Goal: Communication & Community: Answer question/provide support

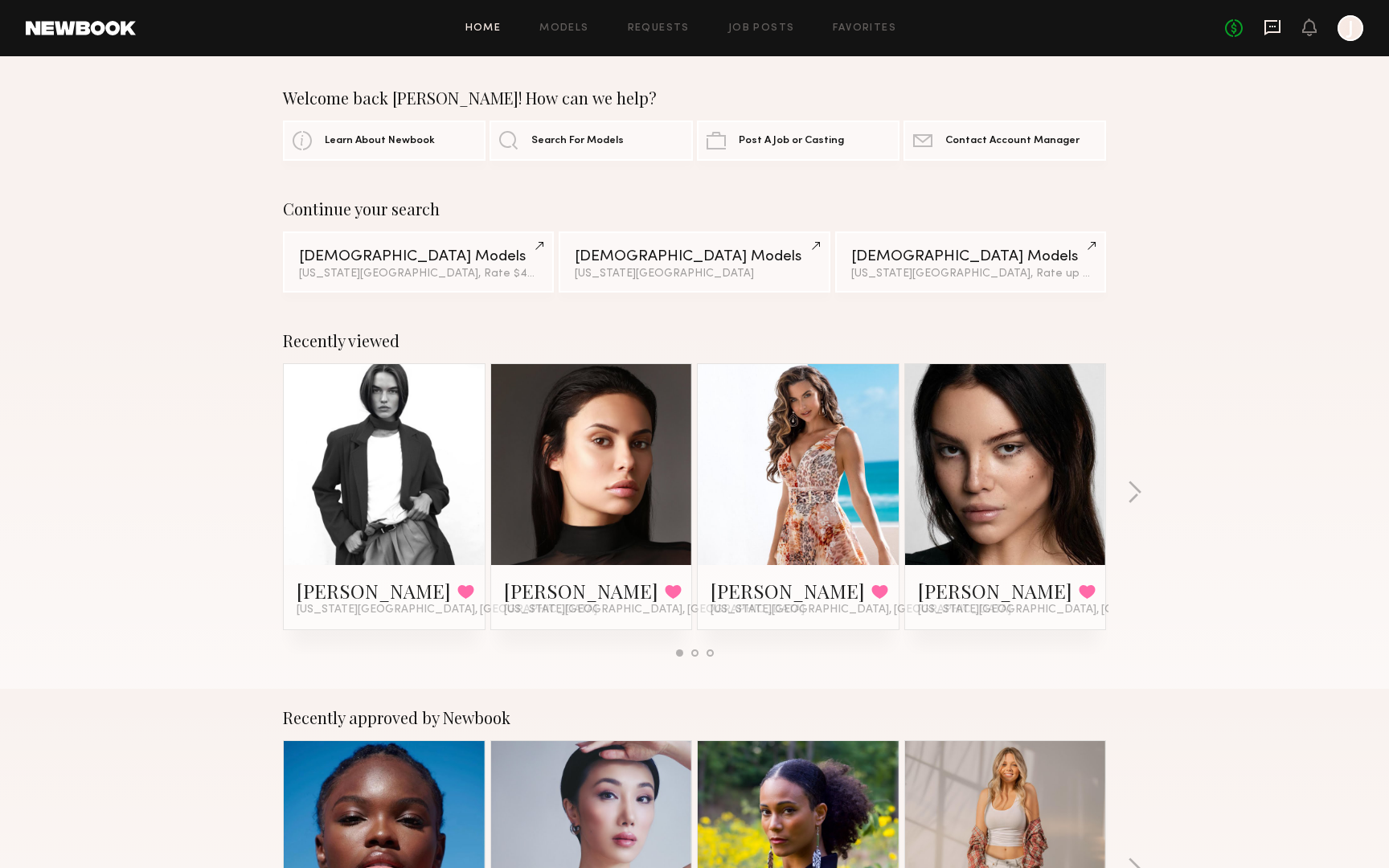
click at [1271, 28] on icon at bounding box center [1272, 27] width 17 height 17
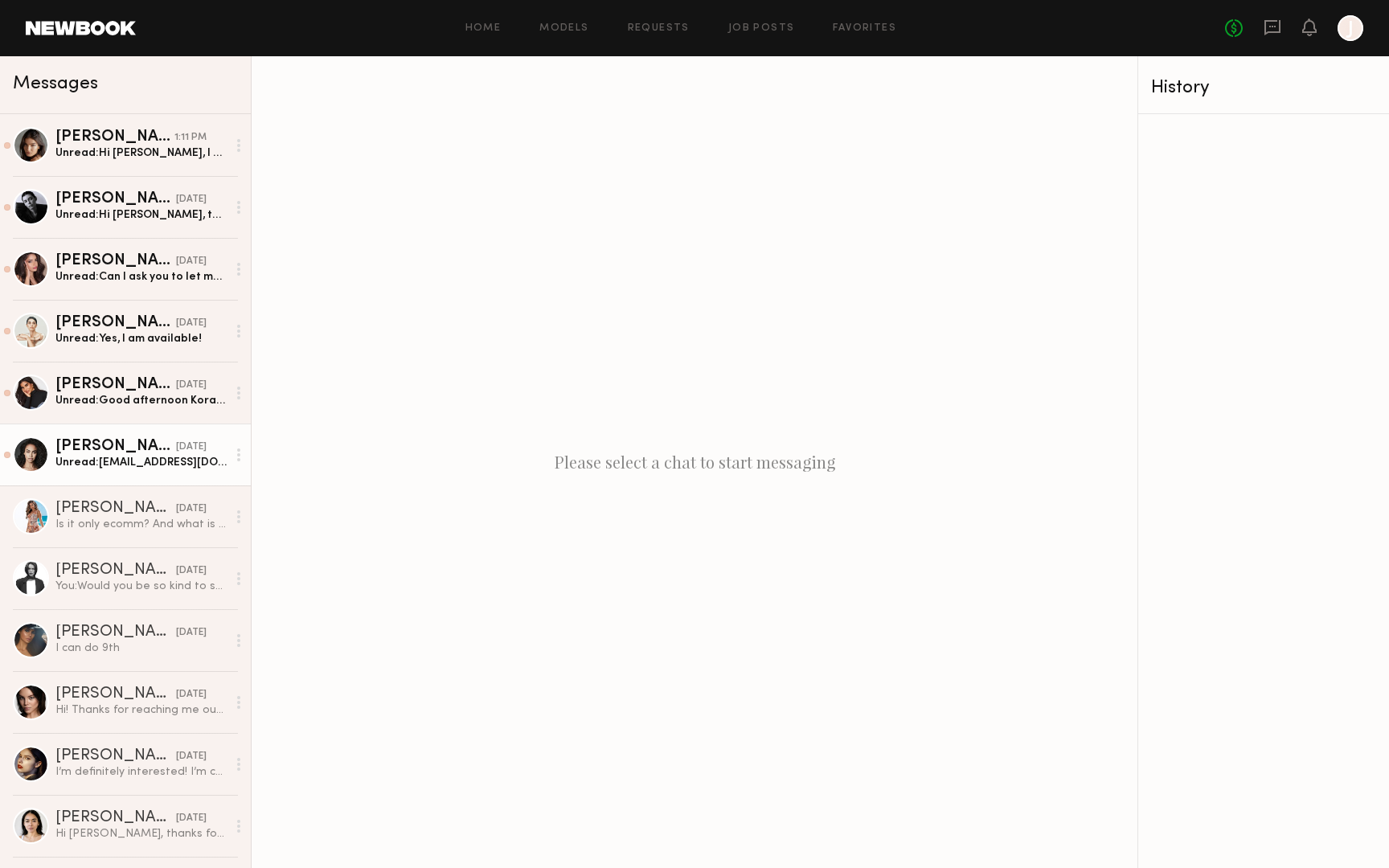
click at [113, 468] on div "Unread: [EMAIL_ADDRESS][DOMAIN_NAME]" at bounding box center [141, 462] width 171 height 15
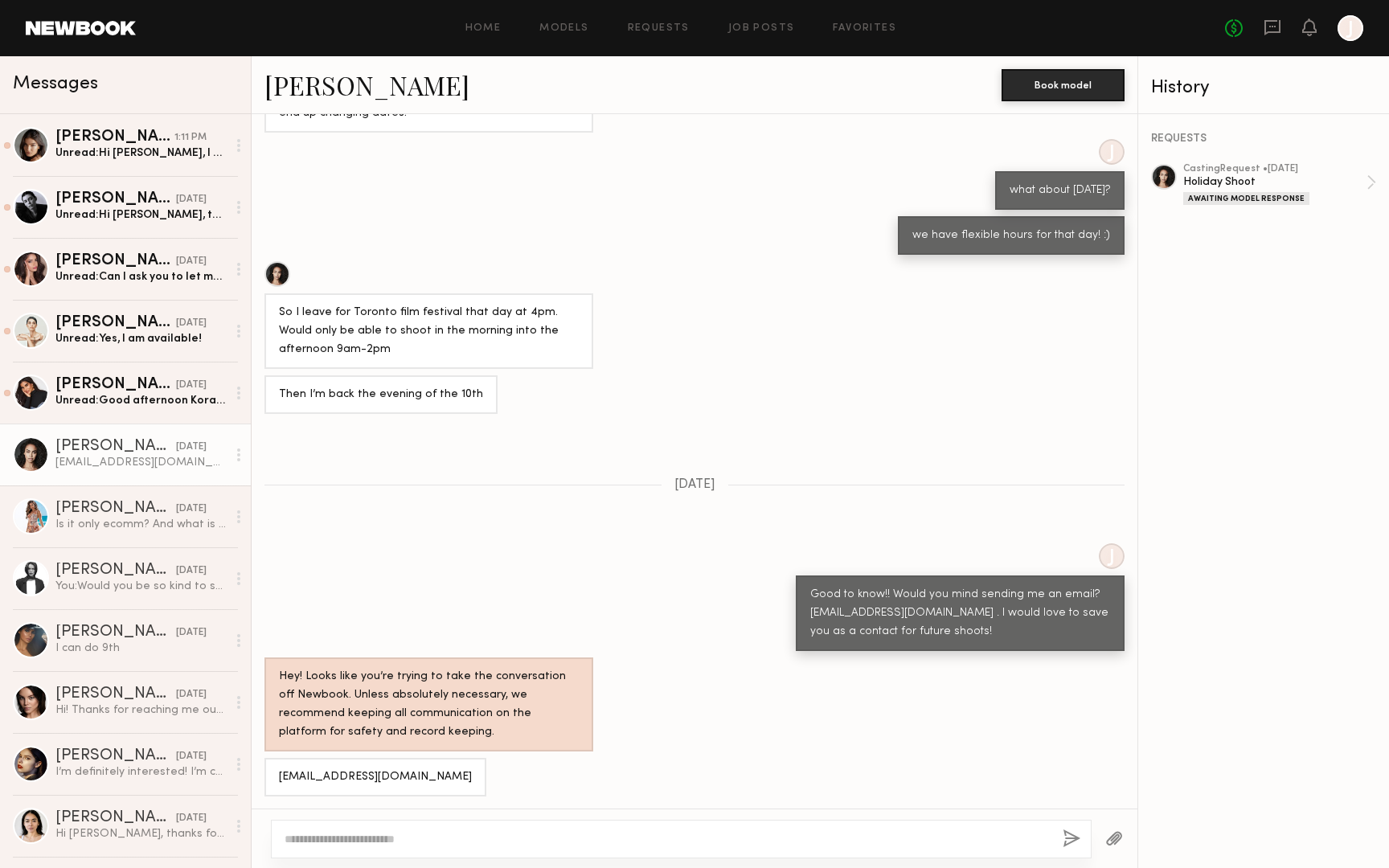
scroll to position [819, 0]
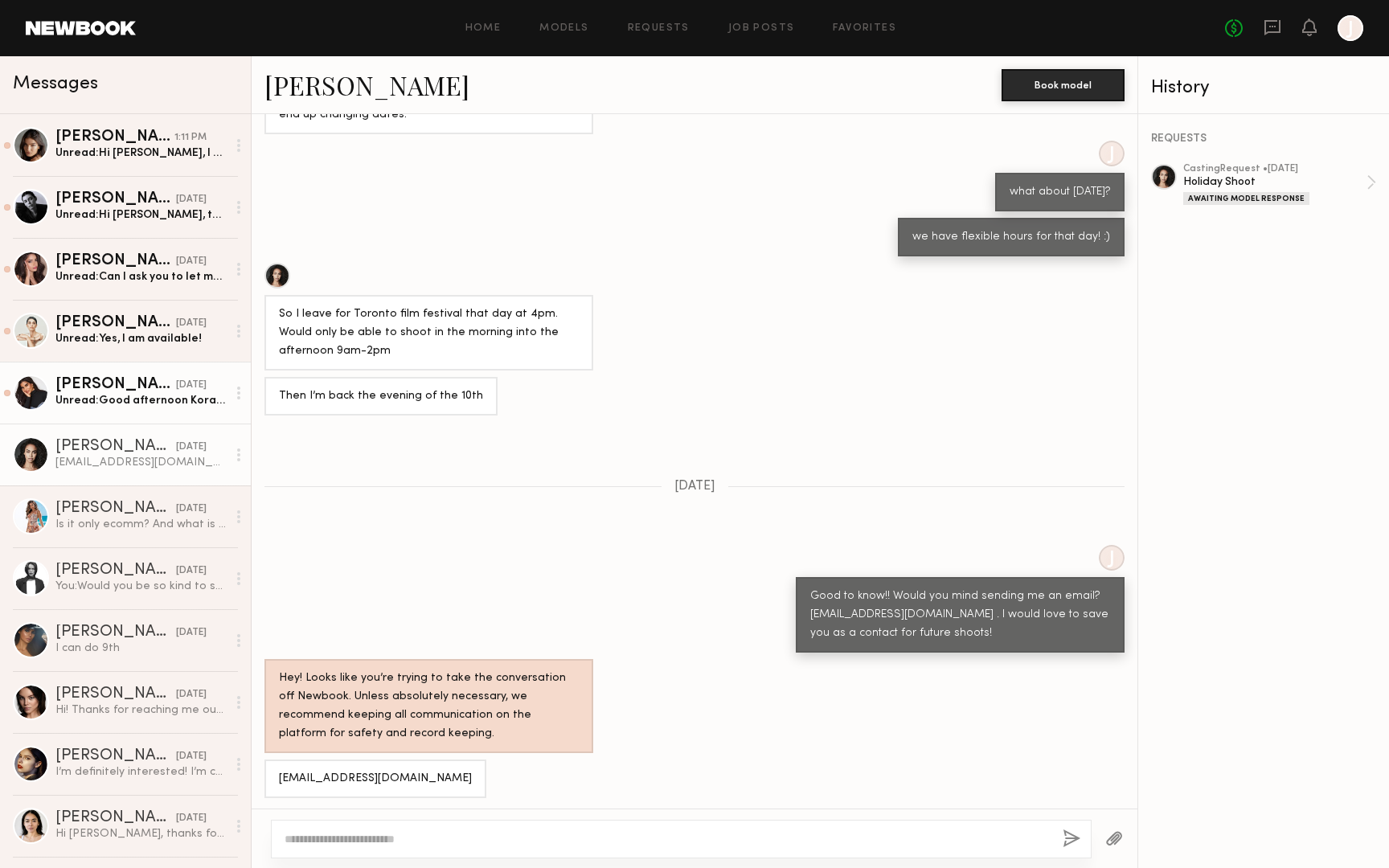
click at [125, 399] on div "Unread: Good afternoon Koral, Yes, I am available Thank you" at bounding box center [141, 400] width 171 height 15
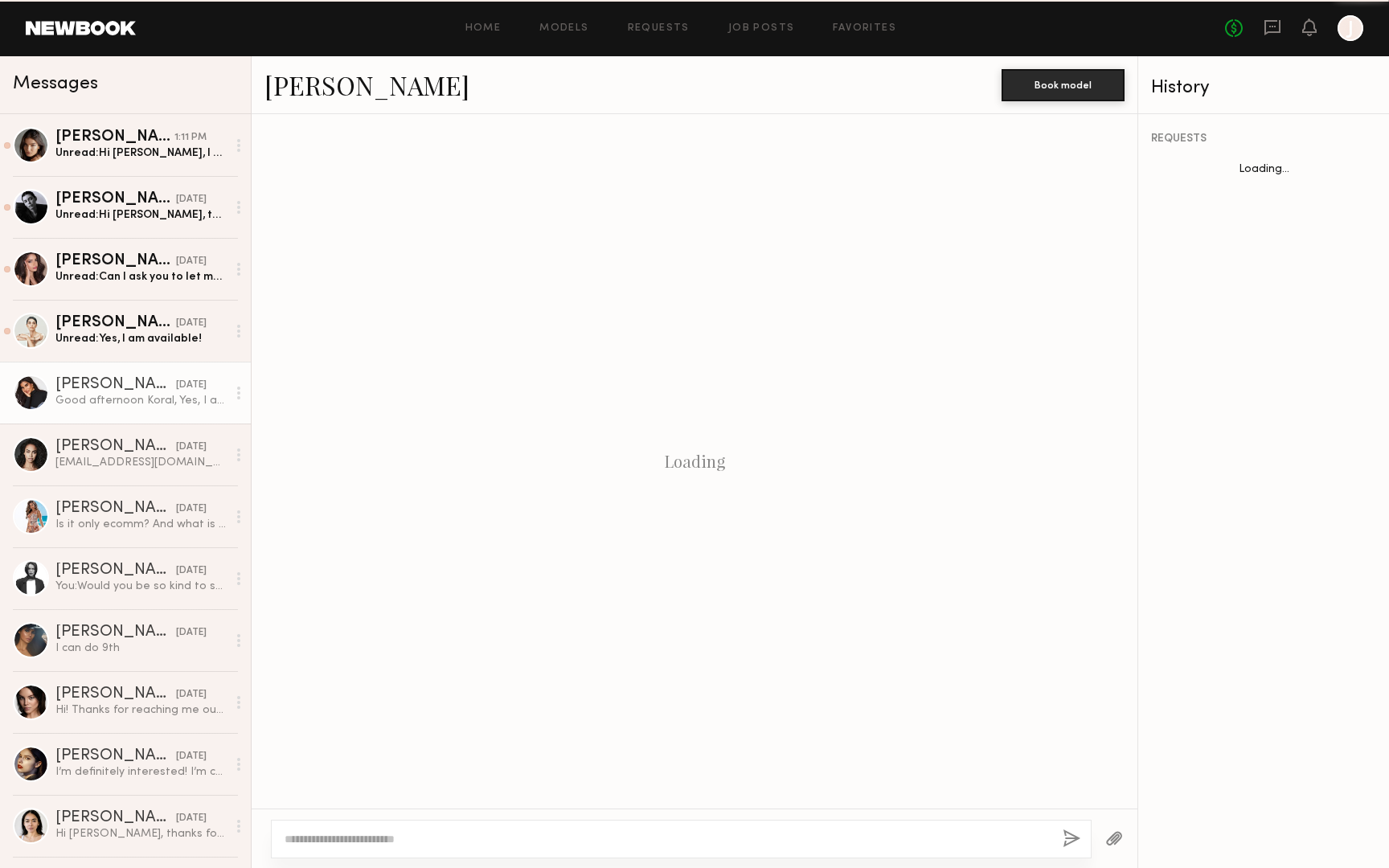
scroll to position [1035, 0]
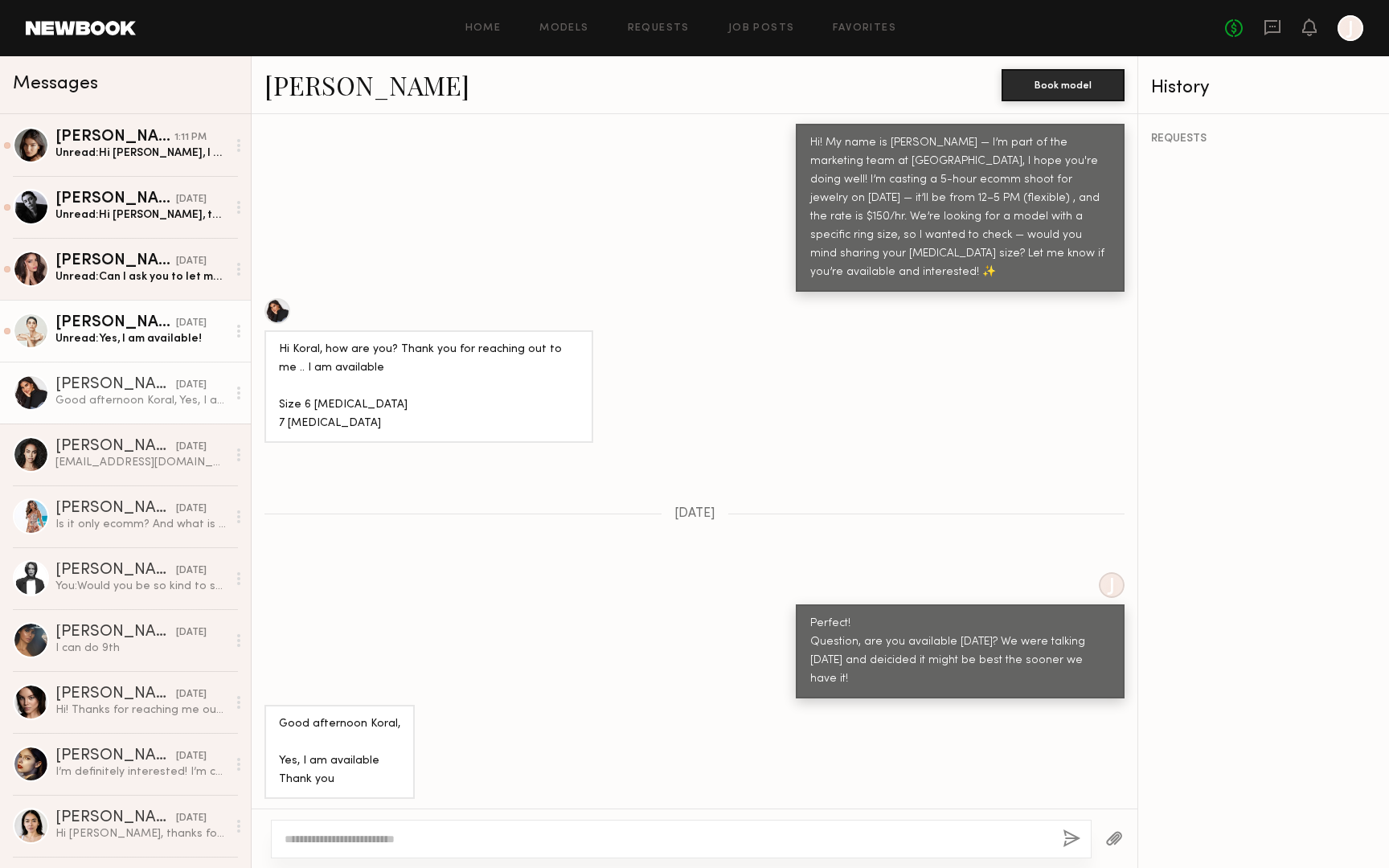
click at [138, 318] on div "[PERSON_NAME]" at bounding box center [116, 323] width 121 height 16
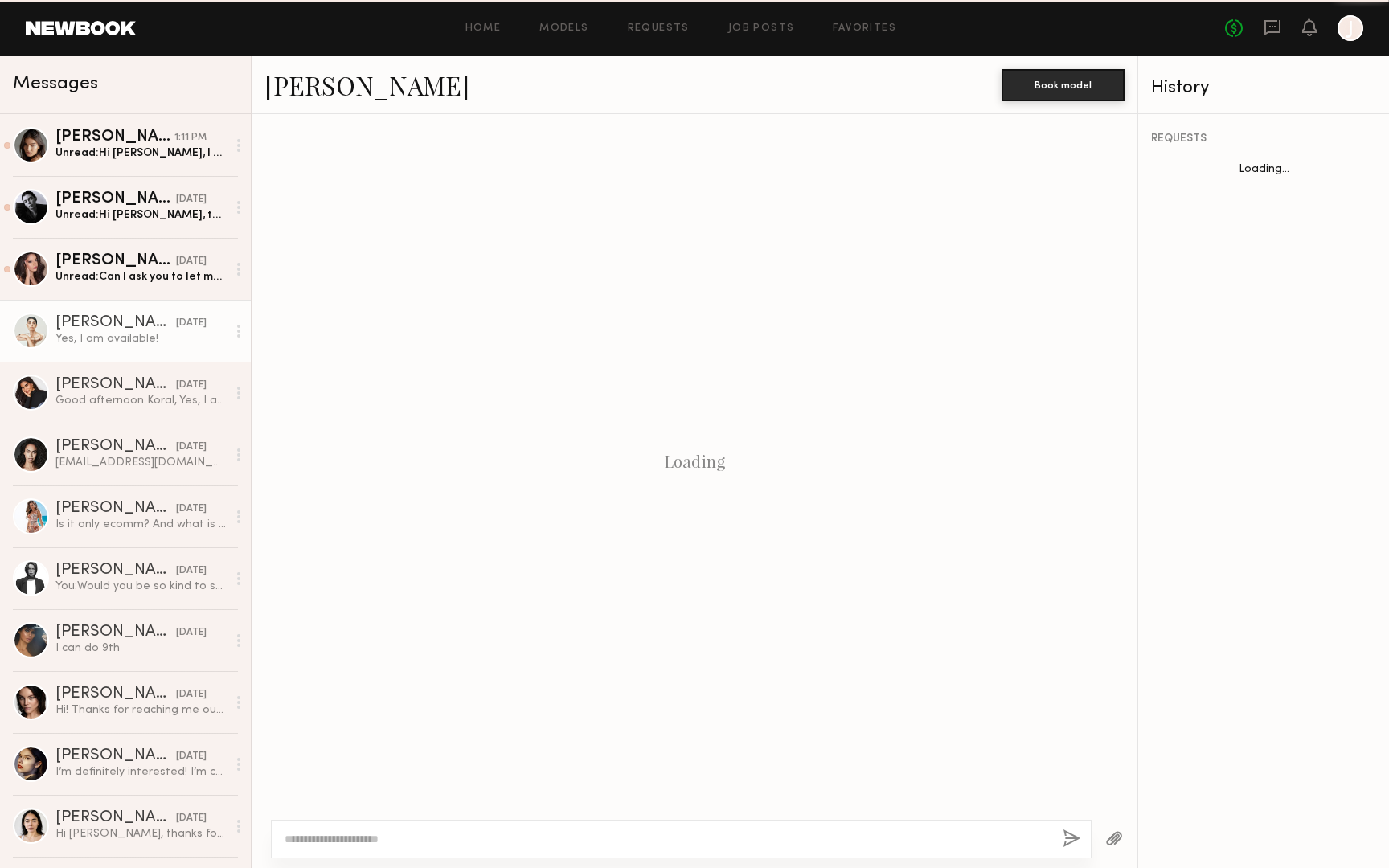
scroll to position [543, 0]
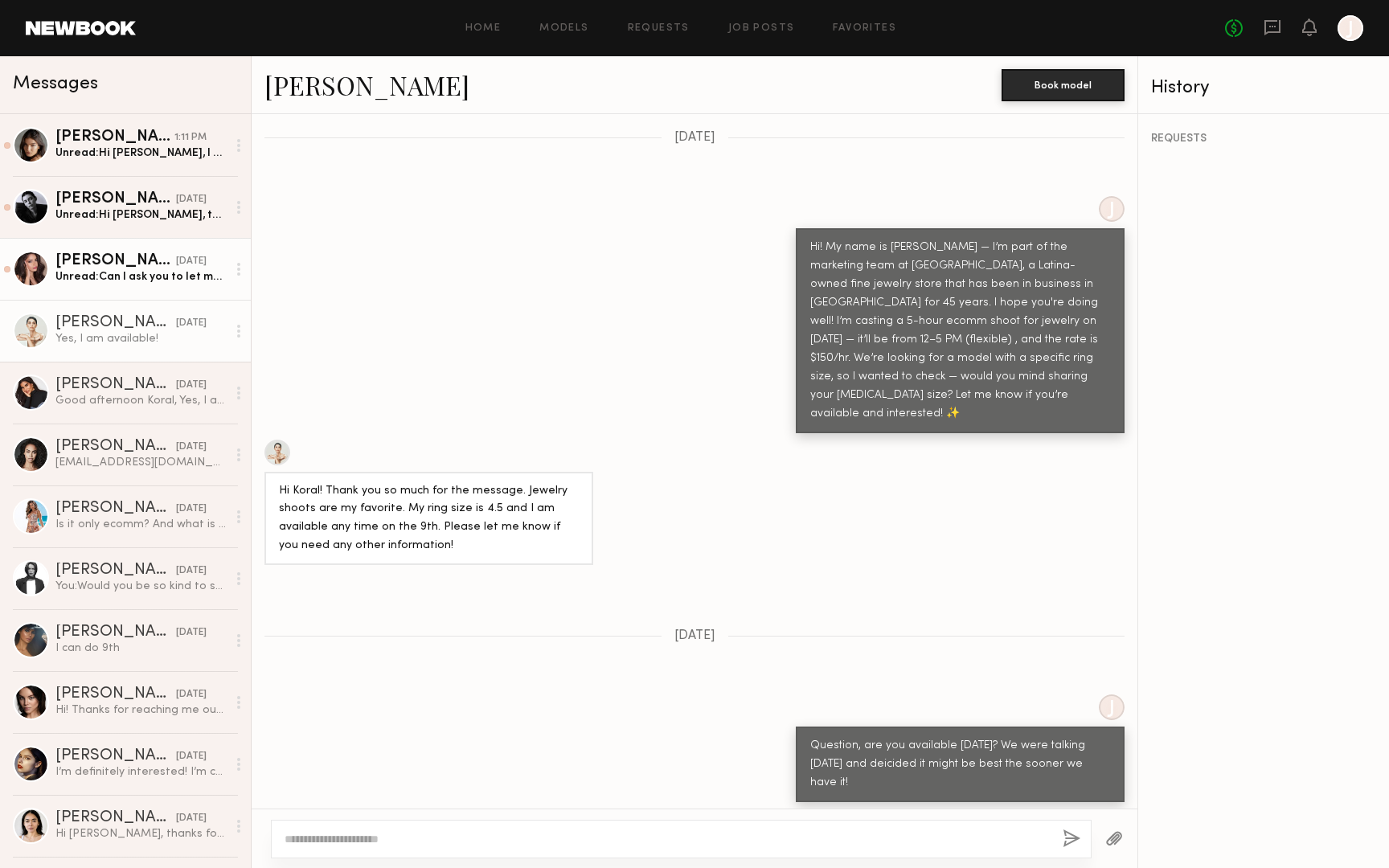
click at [132, 257] on div "[PERSON_NAME]" at bounding box center [116, 260] width 121 height 16
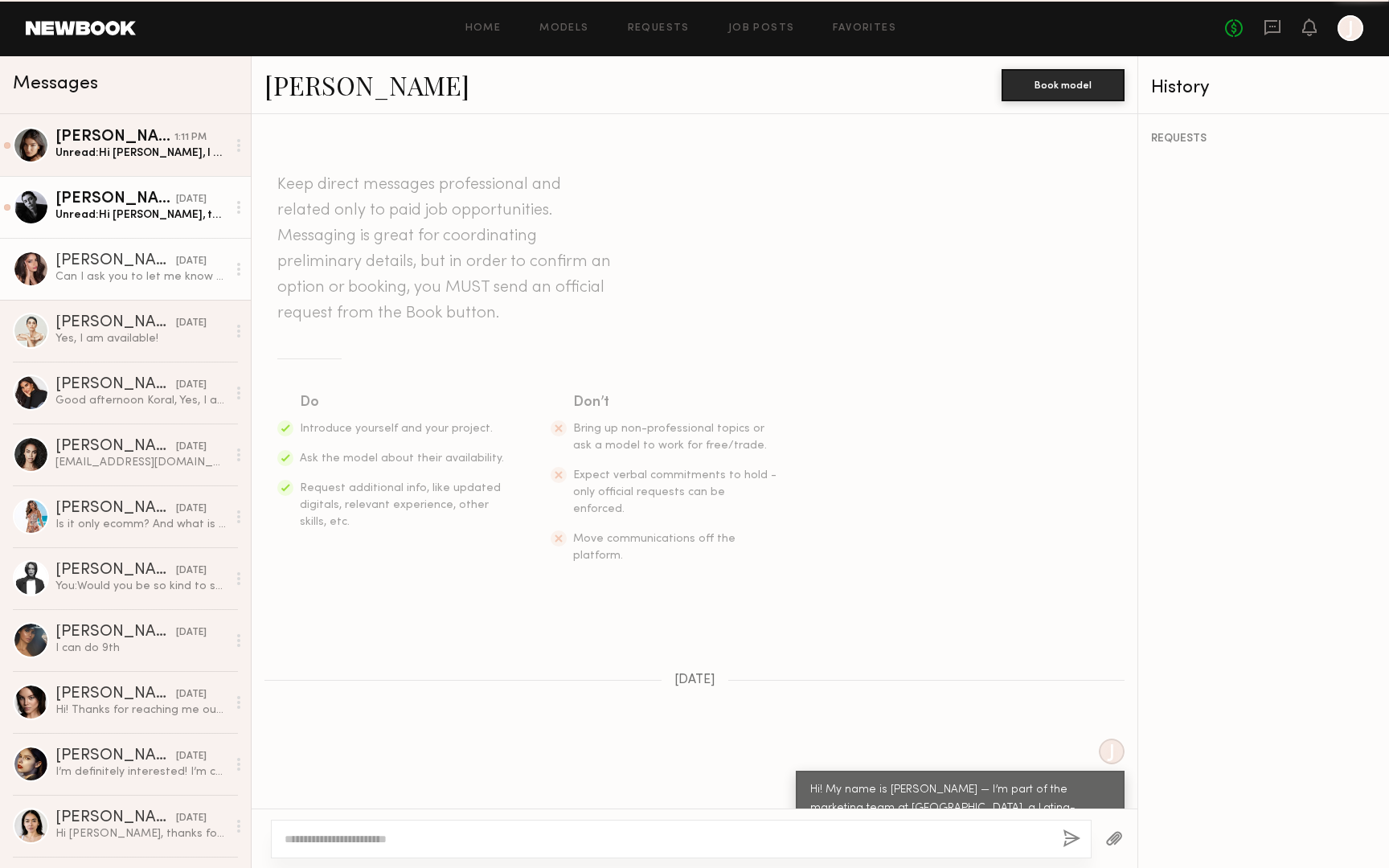
scroll to position [523, 0]
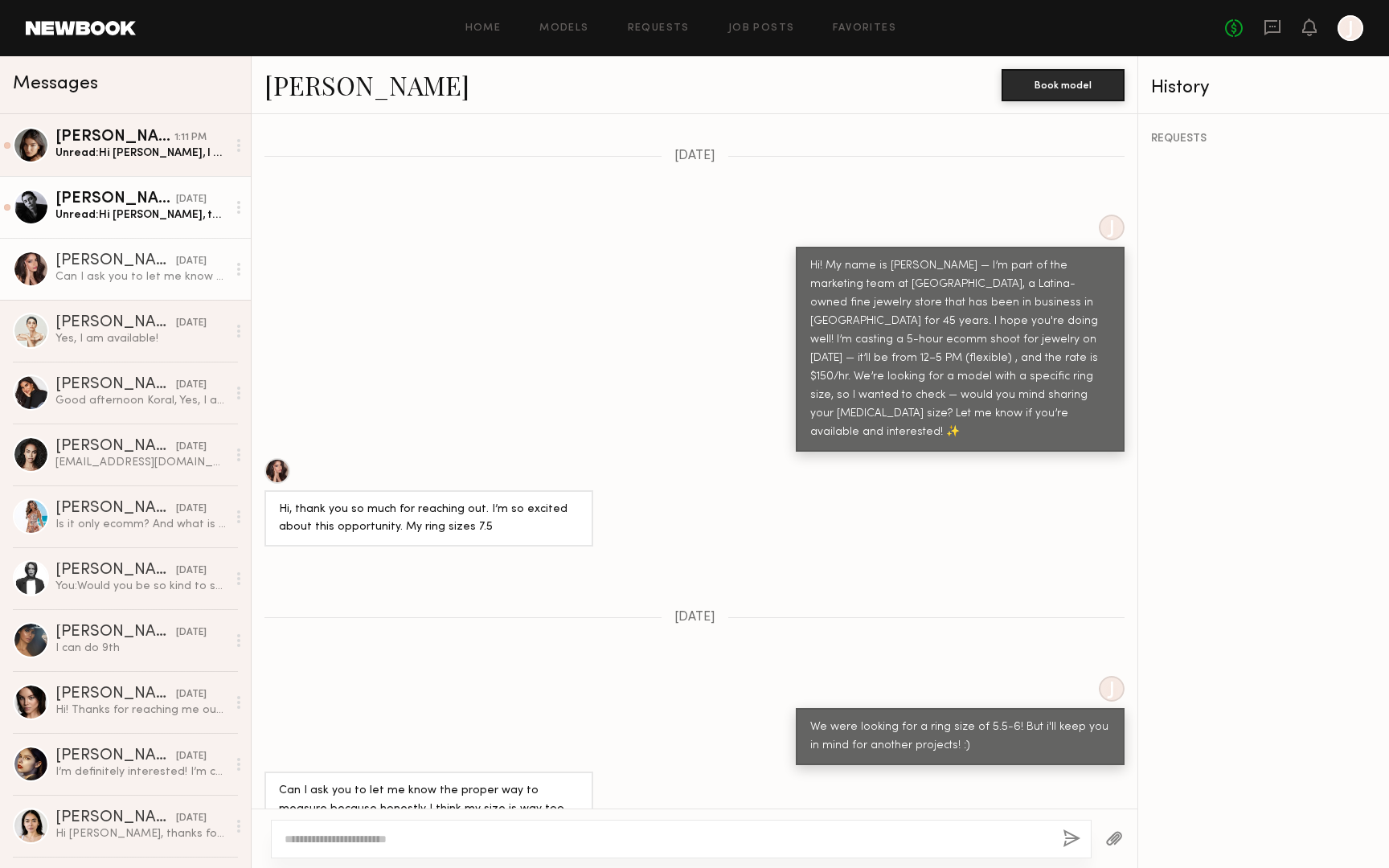
click at [143, 189] on link "[PERSON_NAME] [DATE] Unread: Hi [PERSON_NAME], thanks for reaching out! Definit…" at bounding box center [125, 207] width 251 height 62
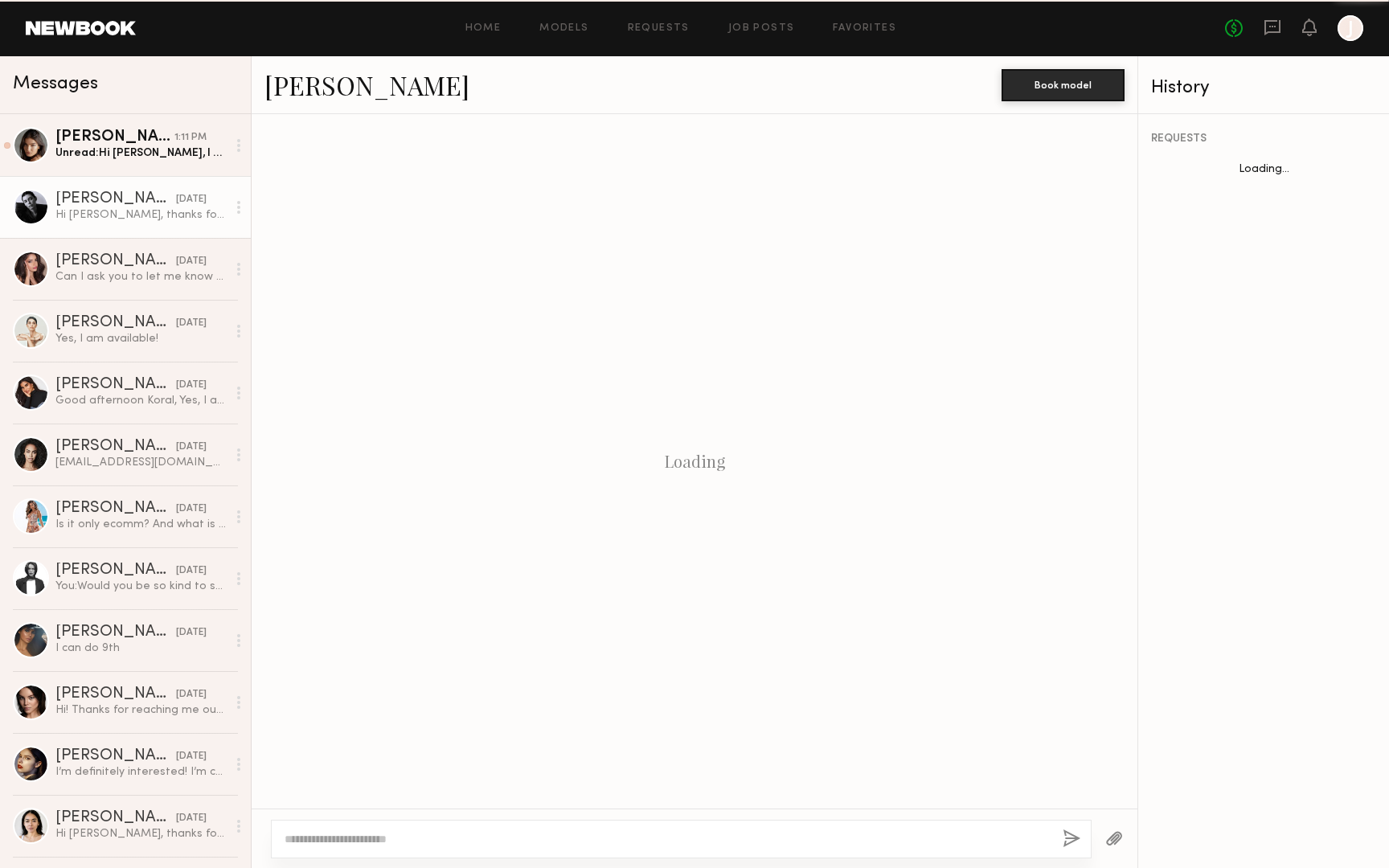
scroll to position [369, 0]
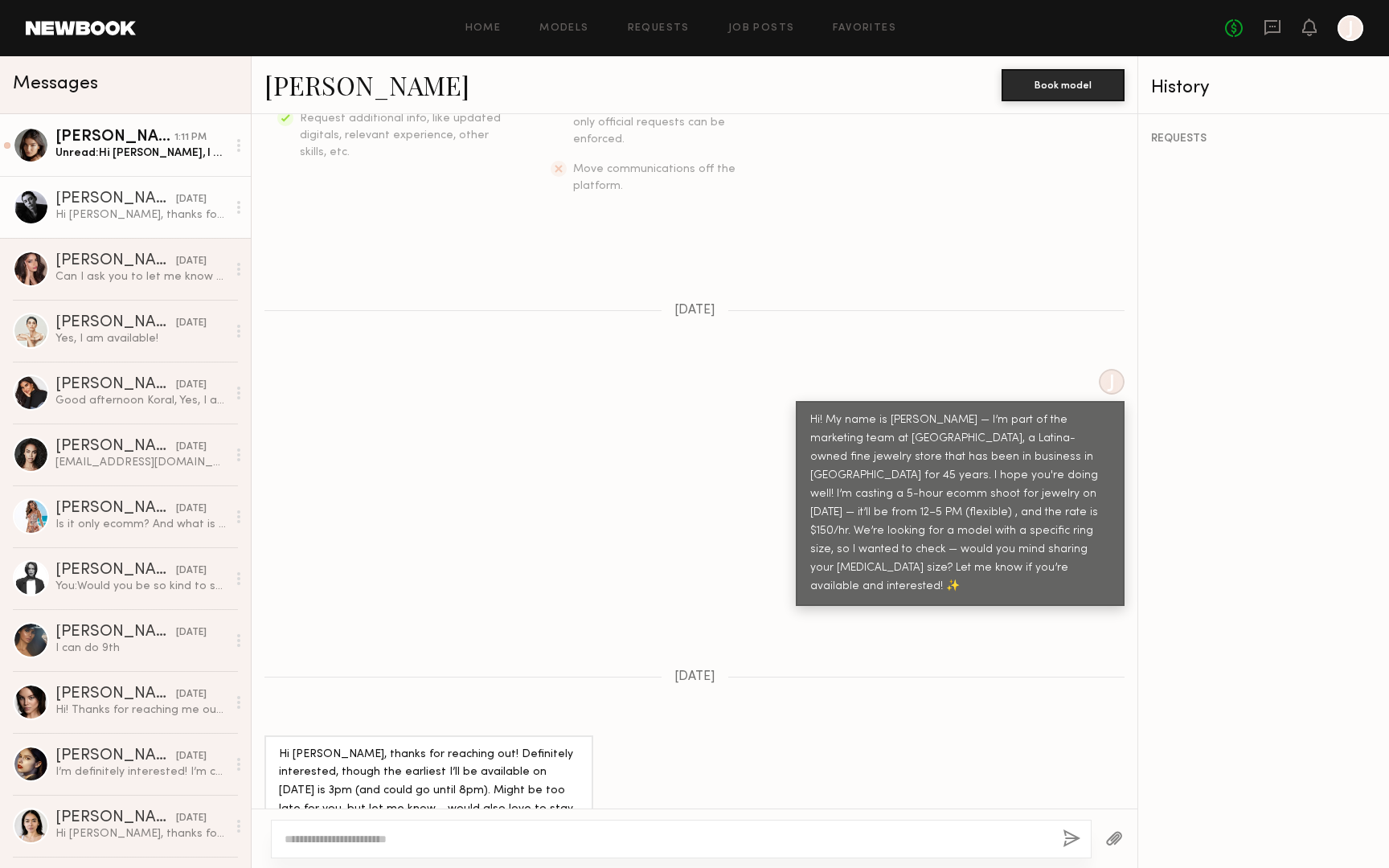
click at [147, 143] on div "[PERSON_NAME]" at bounding box center [115, 137] width 119 height 16
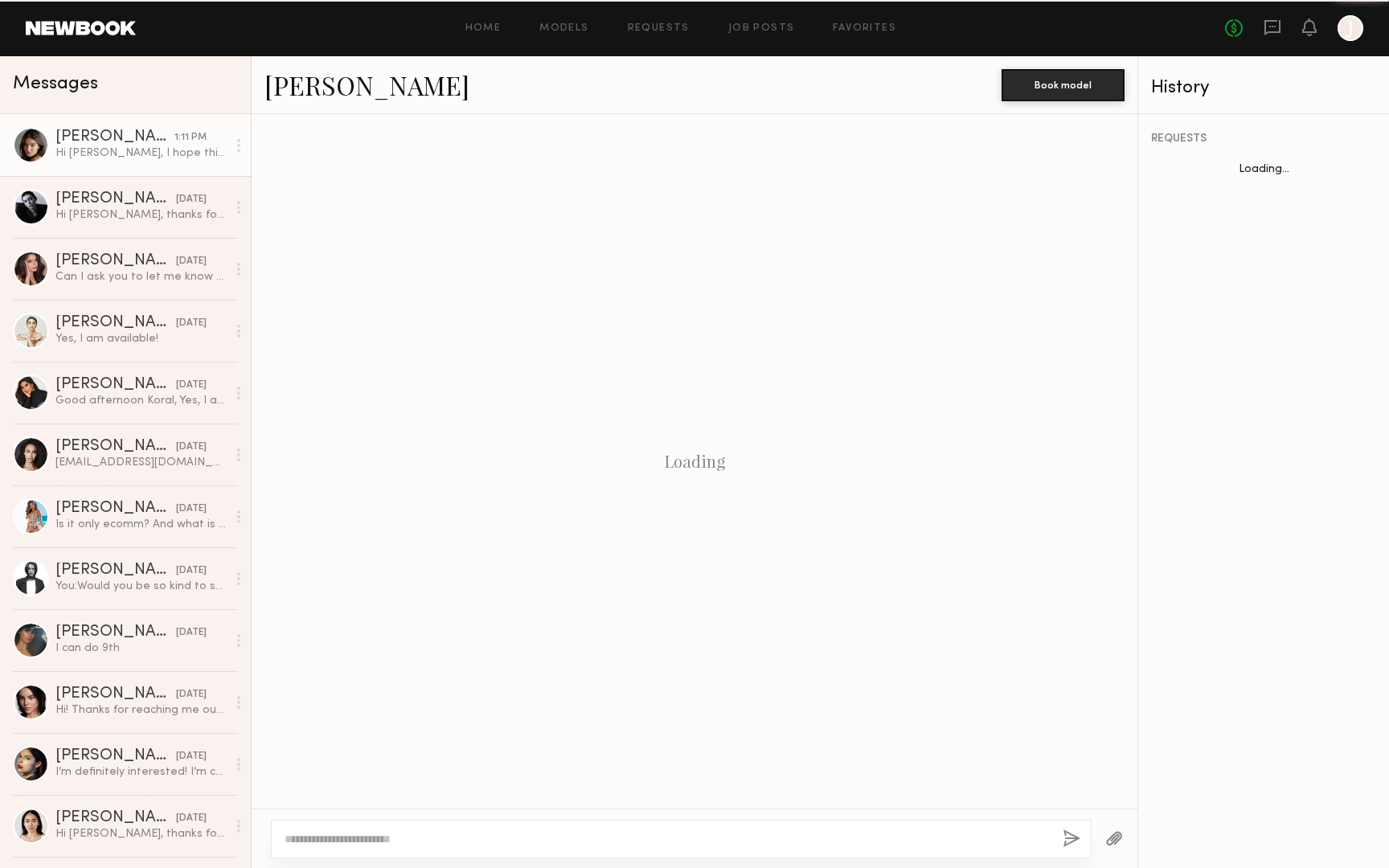
scroll to position [568, 0]
